Goal: Communication & Community: Answer question/provide support

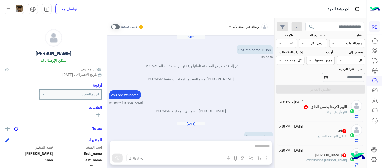
scroll to position [267, 0]
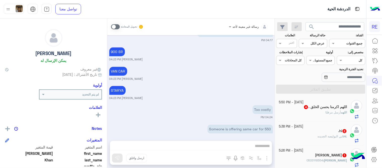
click at [207, 144] on div "رسالة غير معينة لأحد تحويل المحادثة [DATE] Got it alhamdulullah 03:18 PM تم إلغ…" at bounding box center [191, 93] width 168 height 151
click at [112, 23] on div "تحويل المحادثة" at bounding box center [127, 26] width 33 height 9
click at [113, 24] on span at bounding box center [115, 26] width 9 height 5
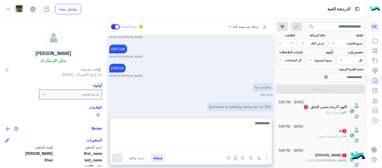
click at [193, 146] on textarea at bounding box center [191, 135] width 162 height 30
paste textarea "**********"
type textarea "**********"
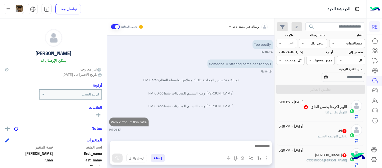
scroll to position [321, 0]
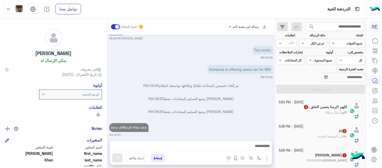
click at [249, 107] on div "[DATE] Got it alhamdulullah 03:18 PM تم إلغاء تخصيص المحادثة تلقائيًا وإغلاقها …" at bounding box center [191, 85] width 168 height 100
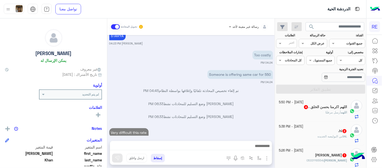
click at [304, 105] on span "4" at bounding box center [306, 106] width 5 height 4
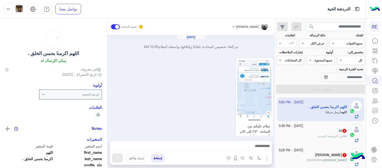
scroll to position [481, 0]
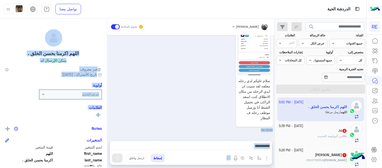
click at [109, 124] on mat-drawer-container "[PERSON_NAME] تحويل المحادثة [DATE] تم إلغاء تخصيص المحادثة تلقائيًا وإغلاقها ب…" at bounding box center [137, 93] width 275 height 151
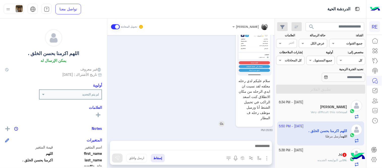
click at [228, 86] on div "سلام عليكم لدي رحله معلقه لقد نسيت ان ابدي الرحله من مكان الانطلاق كنت اسعد الر…" at bounding box center [240, 70] width 66 height 114
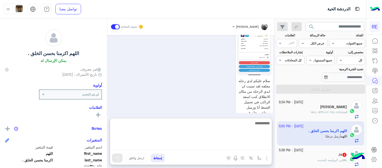
click at [222, 148] on textarea at bounding box center [191, 135] width 162 height 30
type textarea "*"
type textarea "**********"
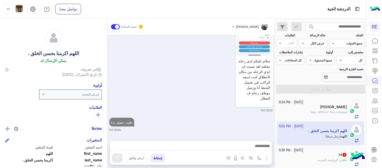
scroll to position [500, 0]
click at [242, 104] on div "[DATE] تم إلغاء تخصيص المحادثة تلقائيًا وإغلاقها بواسطة النظام 12:35 AM سلام عل…" at bounding box center [191, 85] width 168 height 100
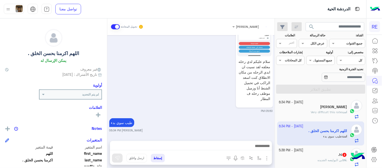
scroll to position [513, 0]
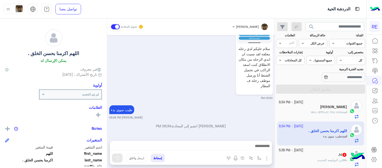
click at [322, 156] on div ".hi 2" at bounding box center [313, 154] width 68 height 5
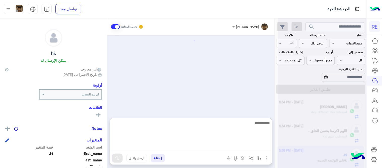
click at [199, 143] on textarea at bounding box center [191, 135] width 162 height 30
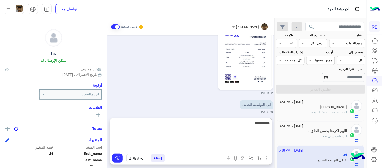
type textarea "**********"
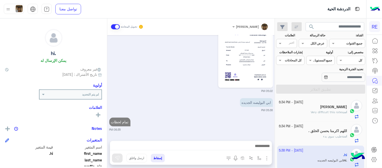
scroll to position [272, 0]
click at [189, 91] on div "[DATE] كيسه 1 04:23 PM برسلك صورتها 04:23 PM description MVpDOTVDMDAwNDE4MDc1NT…" at bounding box center [191, 85] width 168 height 100
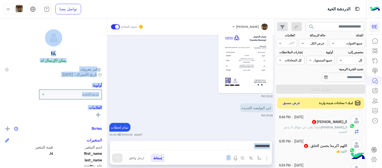
drag, startPoint x: 109, startPoint y: 131, endPoint x: 107, endPoint y: 120, distance: 10.5
click at [107, 120] on mat-drawer-container "[PERSON_NAME] تحويل المحادثة [DATE] كيسه 1 04:23 PM برسلك صورتها 04:23 PM descr…" at bounding box center [137, 93] width 275 height 151
click at [114, 141] on div at bounding box center [191, 147] width 162 height 13
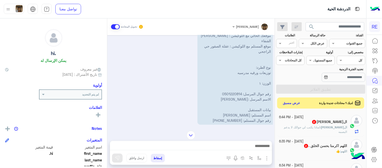
scroll to position [109, 0]
drag, startPoint x: 250, startPoint y: 107, endPoint x: 197, endPoint y: 106, distance: 53.2
click at [197, 106] on div "نأمل تزويدنا بمعلومات الطرد المراد إرساله: موقعك الحالي مع اللوكيشن : [PERSON_N…" at bounding box center [221, 70] width 104 height 104
copy p "[PERSON_NAME]"
click at [223, 37] on p "نأمل تزويدنا بمعلومات الطرد المراد إرساله: موقعك الحالي مع اللوكيشن : [PERSON_N…" at bounding box center [236, 70] width 76 height 104
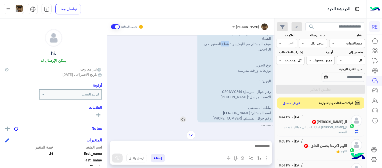
click at [223, 37] on p "نأمل تزويدنا بمعلومات الطرد المراد إرساله: موقعك الحالي مع اللوكيشن : [PERSON_N…" at bounding box center [236, 70] width 76 height 104
drag, startPoint x: 223, startPoint y: 37, endPoint x: 213, endPoint y: 44, distance: 12.4
click at [213, 44] on p "نأمل تزويدنا بمعلومات الطرد المراد إرساله: موقعك الحالي مع اللوكيشن : [PERSON_N…" at bounding box center [236, 70] width 76 height 104
copy p "موقع المستلم مع اللوكيشن : عقلة الصقور حي الراجحي"
drag, startPoint x: 242, startPoint y: 112, endPoint x: 211, endPoint y: 113, distance: 31.8
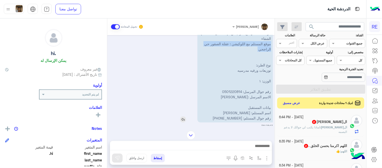
click at [211, 113] on p "نأمل تزويدنا بمعلومات الطرد المراد إرساله: موقعك الحالي مع اللوكيشن : [PERSON_N…" at bounding box center [236, 70] width 76 height 104
copy p "‪[PHONE_NUMBER]"
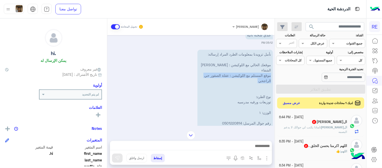
scroll to position [75, 0]
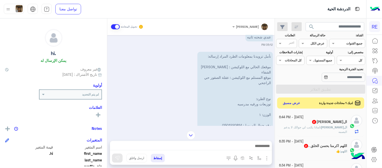
click at [260, 52] on p "نأمل تزويدنا بمعلومات الطرد المراد إرساله: موقعك الحالي مع اللوكيشن : [PERSON_N…" at bounding box center [236, 104] width 76 height 104
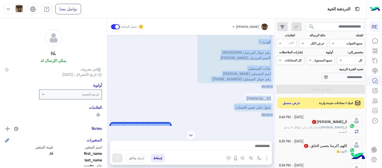
scroll to position [154, 0]
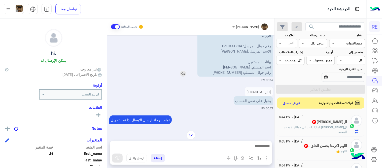
drag, startPoint x: 260, startPoint y: 52, endPoint x: 254, endPoint y: 66, distance: 14.8
click at [254, 66] on p "نأمل تزويدنا بمعلومات الطرد المراد إرساله: موقعك الحالي مع اللوكيشن : [PERSON_N…" at bounding box center [236, 25] width 76 height 104
copy app-msgs-text
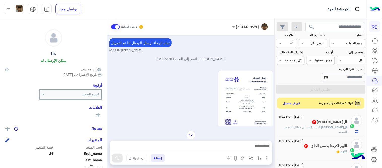
scroll to position [242, 0]
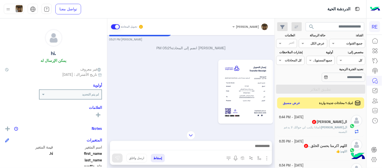
click at [265, 156] on img "button" at bounding box center [267, 158] width 6 height 6
click at [256, 138] on span "المرفقات" at bounding box center [254, 137] width 15 height 6
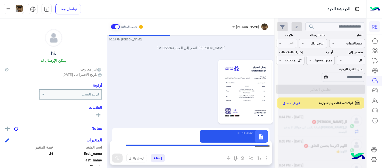
type textarea "**********"
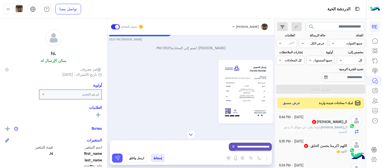
click at [117, 159] on img at bounding box center [117, 157] width 5 height 5
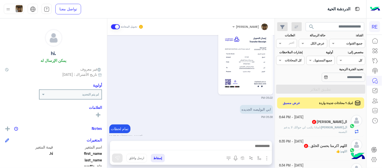
click at [321, 120] on div "ال[PERSON_NAME] 2" at bounding box center [313, 121] width 68 height 5
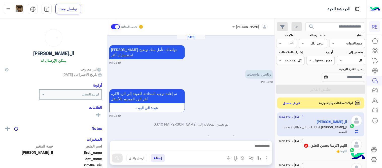
scroll to position [112, 0]
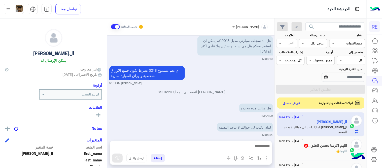
drag, startPoint x: 210, startPoint y: 142, endPoint x: 213, endPoint y: 144, distance: 3.7
click at [213, 144] on div at bounding box center [191, 147] width 162 height 13
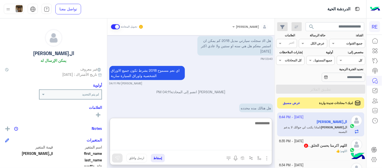
click at [213, 144] on textarea at bounding box center [191, 135] width 162 height 30
type textarea "**********"
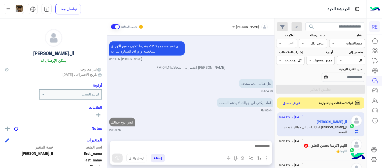
click at [226, 100] on div "[DATE] [PERSON_NAME] بتواصلك، نأمل منك توضيح استفسارك أكثر 03:39 PM وللحين ماسج…" at bounding box center [191, 85] width 168 height 100
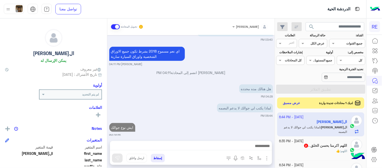
click at [304, 147] on h5 "اللهم اكرمنا بحسن الخلق . 2" at bounding box center [326, 145] width 44 height 4
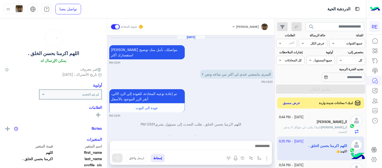
scroll to position [201, 0]
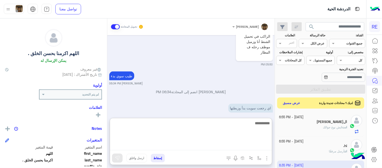
click at [251, 148] on textarea at bounding box center [191, 135] width 162 height 30
type textarea "**********"
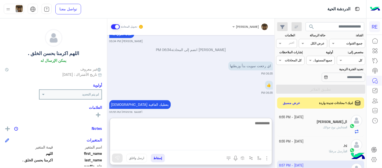
scroll to position [243, 0]
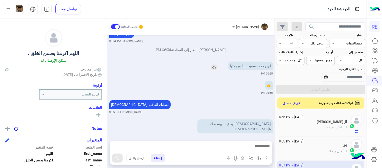
click at [215, 64] on img at bounding box center [214, 67] width 6 height 6
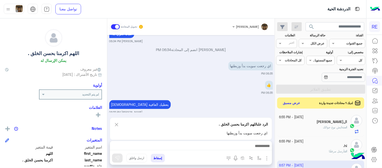
click at [117, 122] on img at bounding box center [117, 124] width 6 height 6
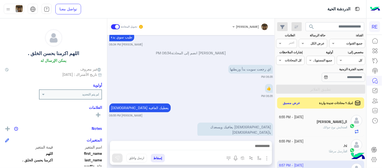
click at [223, 85] on div "👍 06:35 PM" at bounding box center [191, 90] width 164 height 15
click at [297, 102] on button "عرض مسبق" at bounding box center [291, 102] width 21 height 7
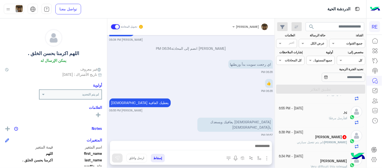
scroll to position [66, 0]
click at [304, 115] on div "[PERSON_NAME] 4" at bounding box center [313, 112] width 68 height 5
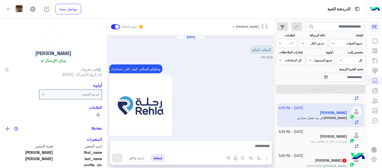
scroll to position [262, 0]
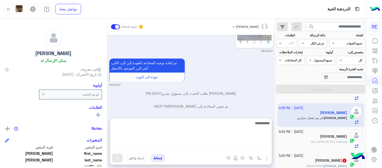
click at [195, 145] on textarea at bounding box center [191, 135] width 162 height 30
type textarea "**********"
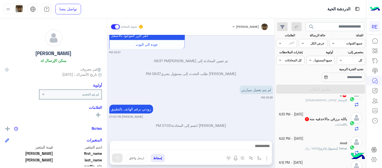
scroll to position [305, 0]
click at [294, 126] on div "يالله : قبلت" at bounding box center [313, 126] width 68 height 9
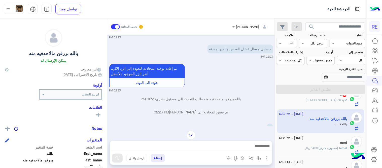
scroll to position [103, 0]
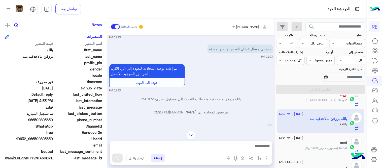
drag, startPoint x: 36, startPoint y: 120, endPoint x: 53, endPoint y: 119, distance: 17.7
click at [53, 119] on span "966509895650" at bounding box center [29, 119] width 48 height 5
copy span "509895650"
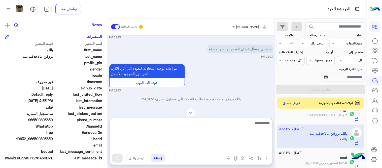
click at [192, 145] on textarea at bounding box center [191, 135] width 162 height 30
type textarea "**********"
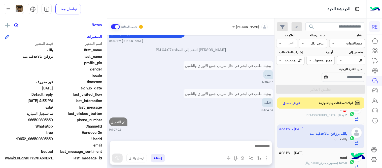
scroll to position [954, 0]
click at [254, 91] on div "[DATE] تم إعادة توجيه المحادثة. للعودة إلي الرد الالي، أنقر الزر الموجود بالأسف…" at bounding box center [191, 85] width 168 height 100
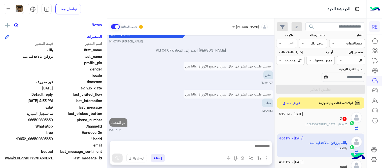
scroll to position [142, 0]
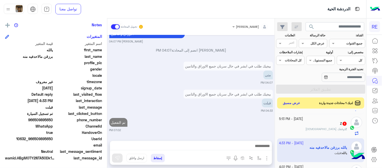
click at [309, 122] on div "Z 1" at bounding box center [313, 123] width 68 height 5
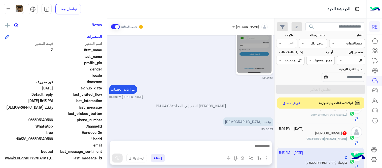
scroll to position [104, 0]
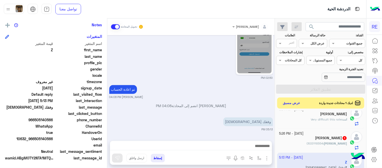
click at [297, 141] on div "[PERSON_NAME] 1" at bounding box center [313, 138] width 68 height 5
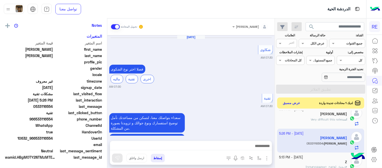
scroll to position [102, 0]
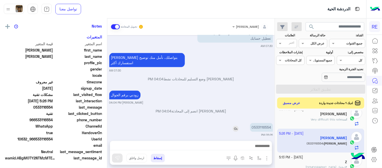
click at [266, 123] on p "0533116554" at bounding box center [261, 127] width 23 height 9
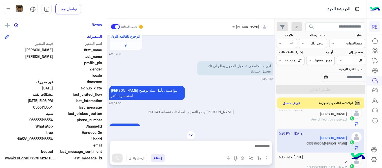
scroll to position [149, 0]
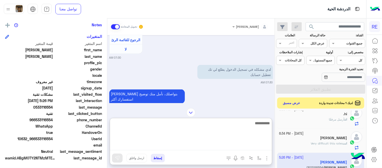
click at [211, 146] on textarea at bounding box center [191, 135] width 162 height 30
type textarea "**********"
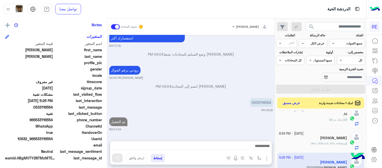
click at [266, 106] on div "[DATE] شكاوى 07:30 AM فضلا اختر نوع الشكوى ماليه تقنية اخرى 07:30 AM تقنية 07:3…" at bounding box center [191, 85] width 168 height 100
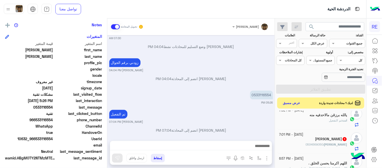
scroll to position [0, 0]
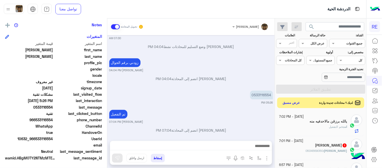
click at [292, 101] on button "عرض مسبق" at bounding box center [291, 102] width 21 height 7
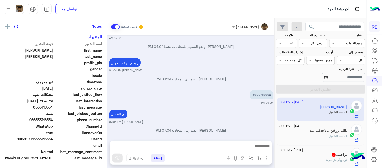
scroll to position [103, 0]
